Goal: Find specific page/section: Find specific page/section

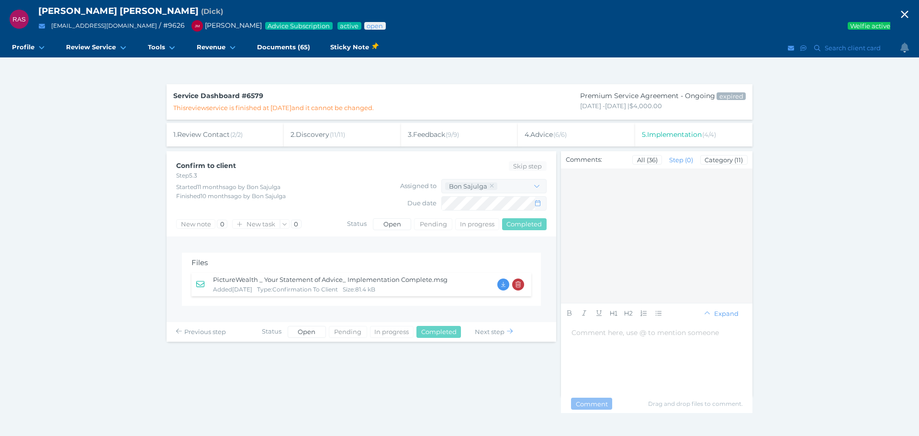
click at [899, 11] on icon "button" at bounding box center [904, 14] width 11 height 14
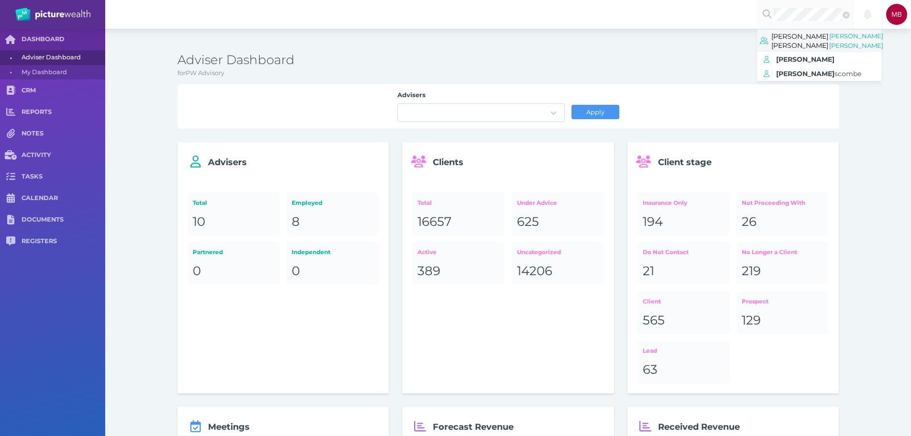
click at [804, 38] on span "[PERSON_NAME] [PERSON_NAME]" at bounding box center [800, 40] width 57 height 21
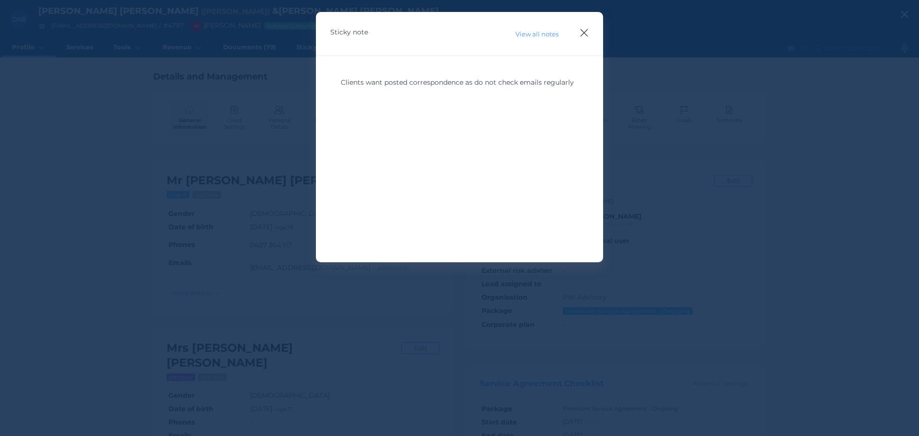
click at [581, 33] on icon "button" at bounding box center [583, 33] width 9 height 12
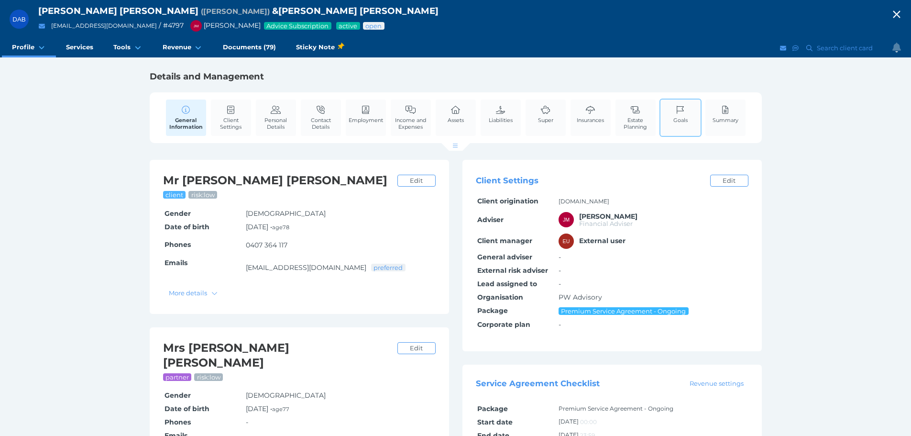
drag, startPoint x: 682, startPoint y: 111, endPoint x: 716, endPoint y: 127, distance: 38.1
click at [682, 111] on icon at bounding box center [681, 110] width 11 height 9
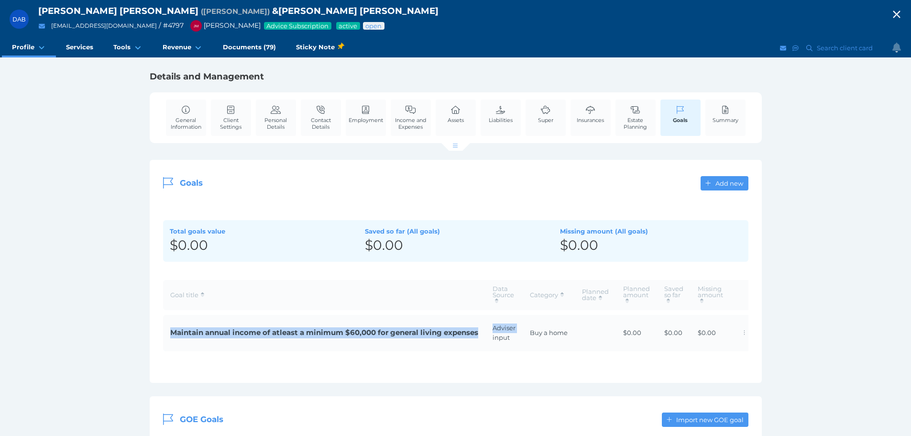
drag, startPoint x: 466, startPoint y: 335, endPoint x: 167, endPoint y: 339, distance: 299.5
click at [167, 339] on tr "Maintain annual income of atleast a minimum $60,000 for general living expenses…" at bounding box center [461, 333] width 596 height 36
click at [197, 352] on table "Goal title Data Source Category Planned date Planned amount Saved so far Missin…" at bounding box center [461, 315] width 596 height 81
drag, startPoint x: 170, startPoint y: 334, endPoint x: 480, endPoint y: 333, distance: 310.5
click at [480, 333] on td "Maintain annual income of atleast a minimum $60,000 for general living expenses" at bounding box center [324, 333] width 322 height 36
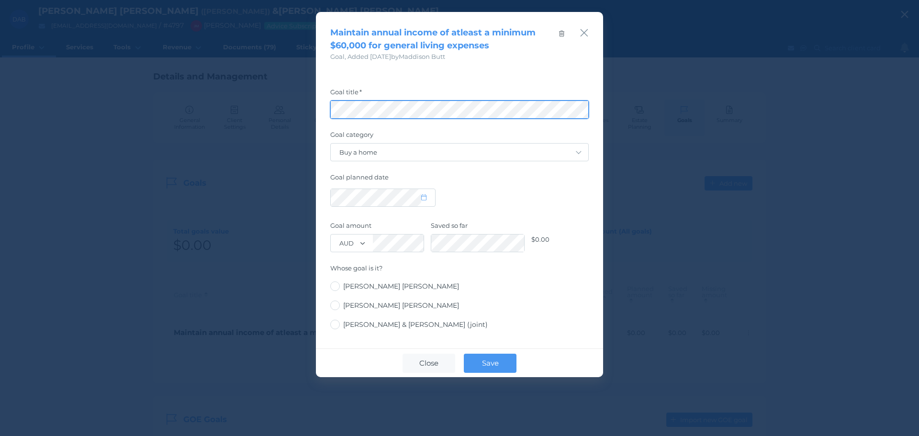
scroll to position [0, 16]
click at [770, 102] on div "Maintain annual income of atleast a minimum $60,000 for general living expenses…" at bounding box center [459, 218] width 919 height 436
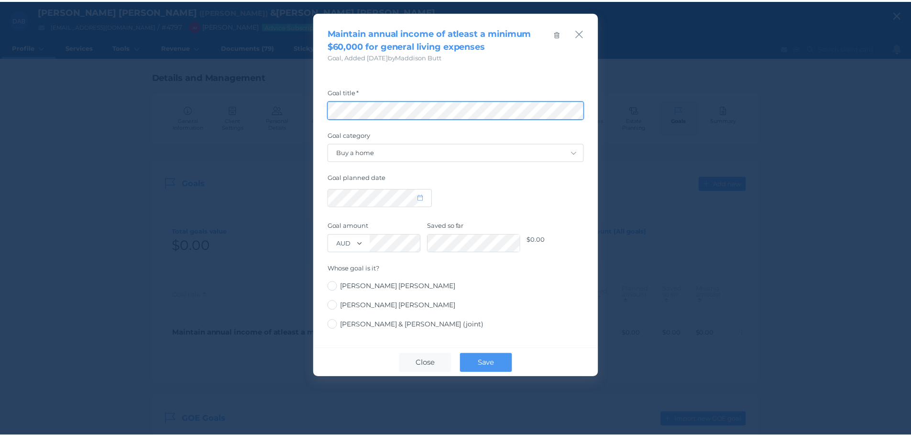
scroll to position [0, 0]
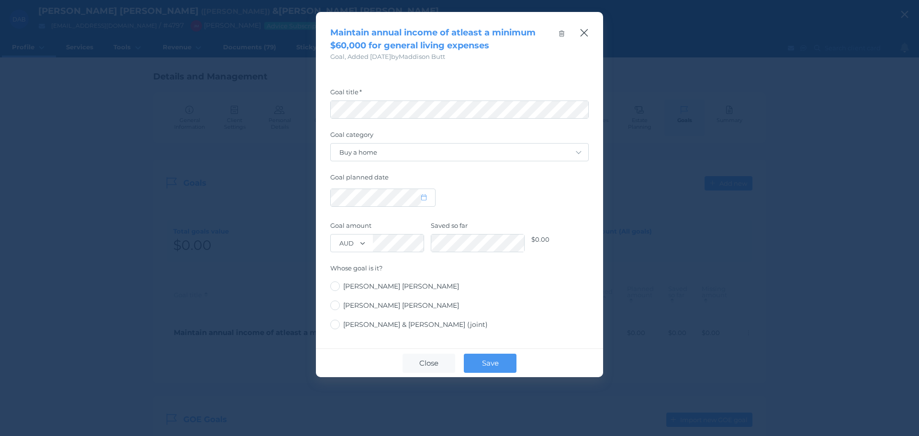
click at [580, 33] on icon "button" at bounding box center [583, 33] width 9 height 12
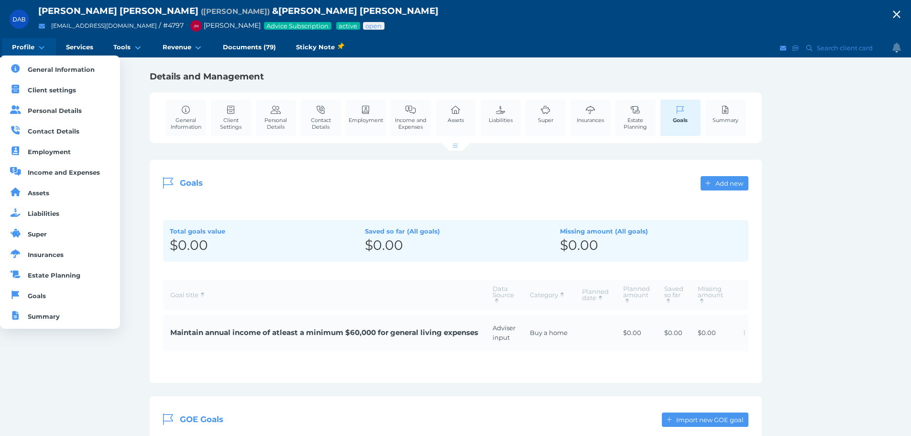
click at [29, 42] on link "Profile" at bounding box center [29, 47] width 54 height 19
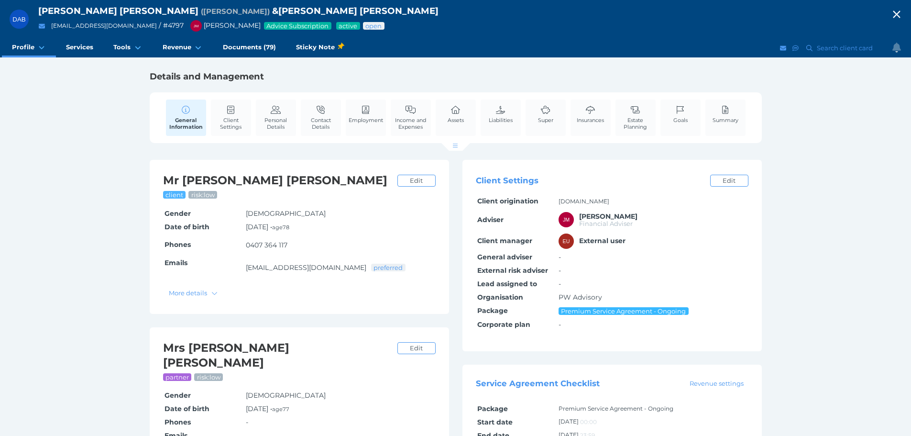
drag, startPoint x: 391, startPoint y: 118, endPoint x: 510, endPoint y: 142, distance: 122.0
click at [391, 119] on link "Income and Expenses" at bounding box center [411, 118] width 40 height 36
